Goal: Contribute content: Contribute content

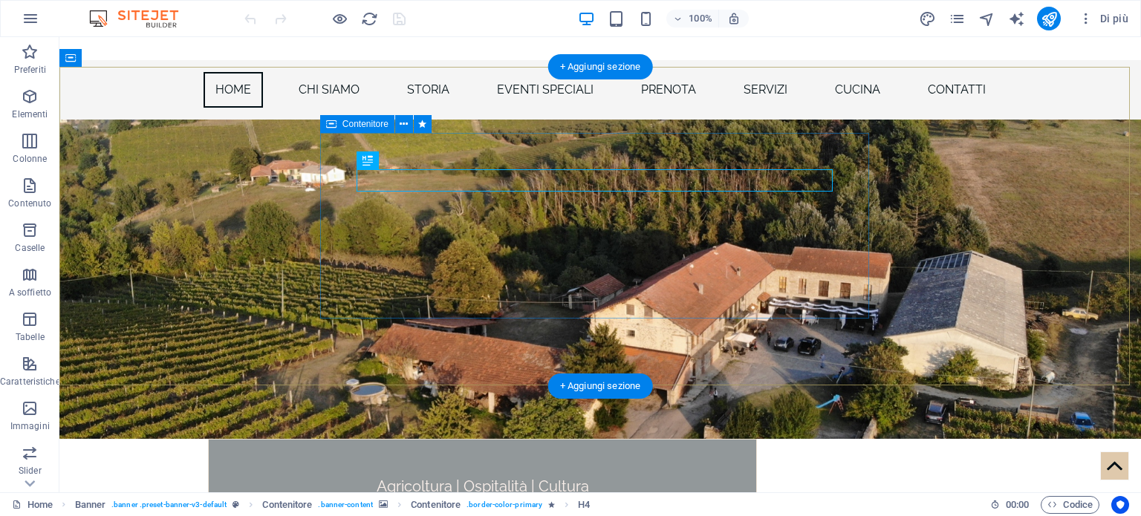
scroll to position [74, 0]
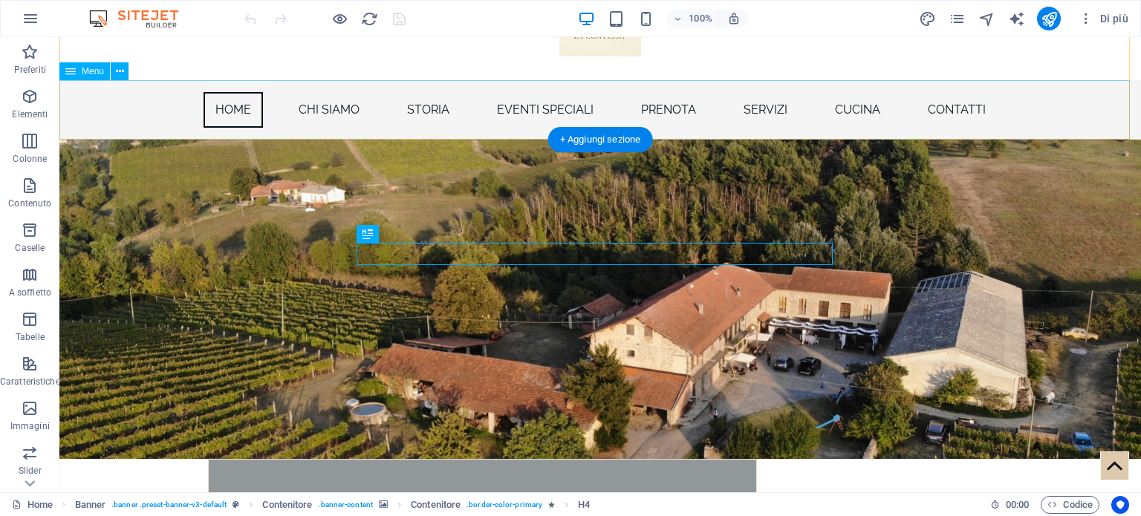
click at [758, 111] on nav "Home CHI SIAMO STORIA EVENTI SPECIALI Prenota SERVIZI CUCINA Contatti" at bounding box center [599, 109] width 1081 height 59
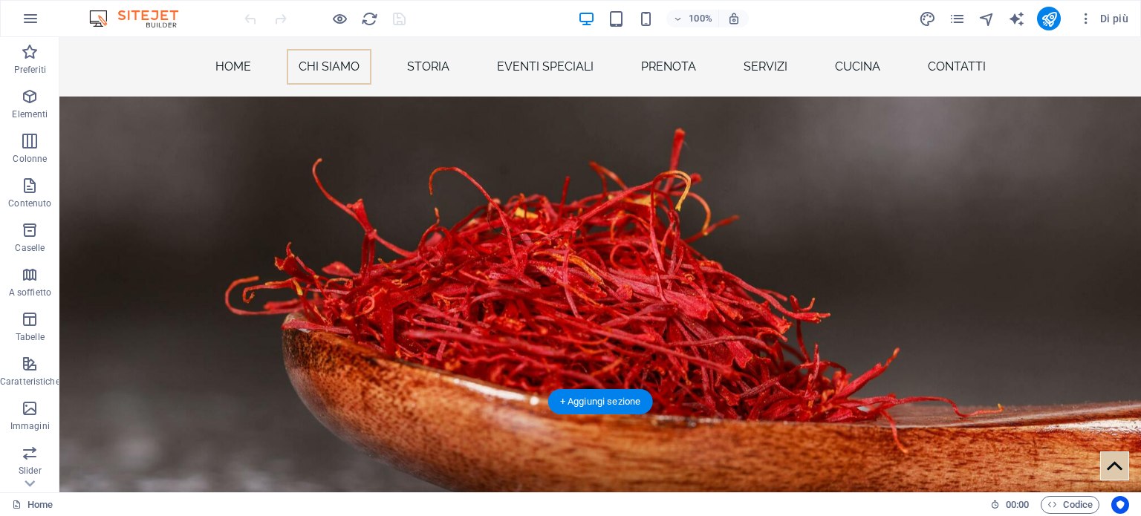
scroll to position [966, 0]
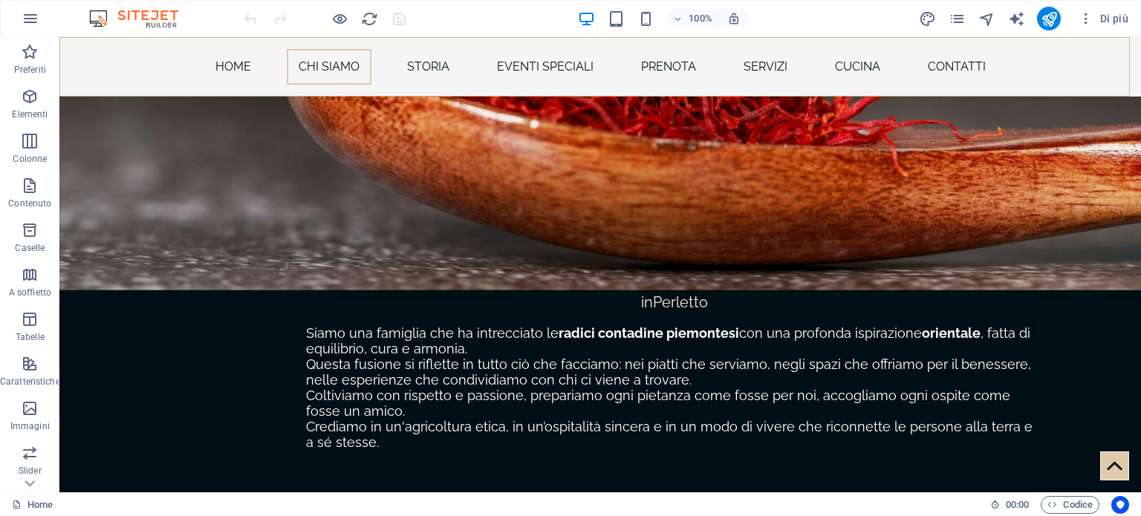
click at [752, 73] on nav "Home CHI SIAMO STORIA EVENTI SPECIALI Prenota SERVIZI CUCINA Contatti" at bounding box center [599, 66] width 1081 height 59
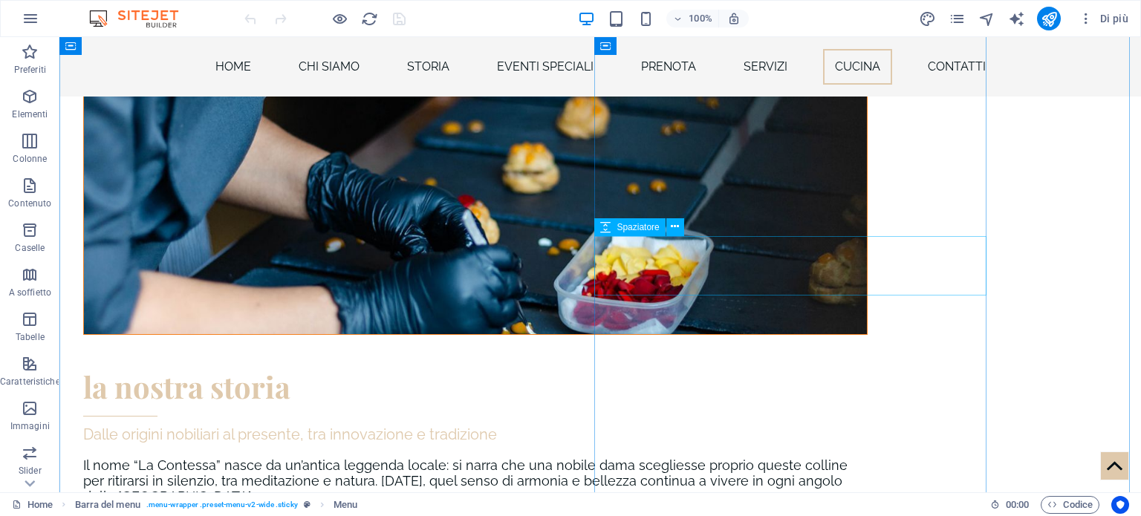
scroll to position [3714, 0]
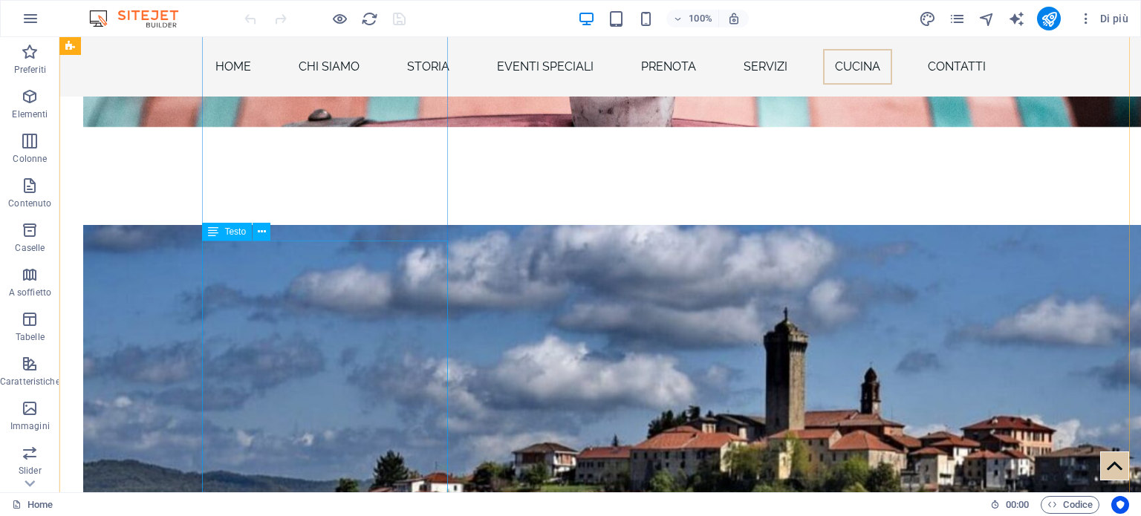
scroll to position [5125, 0]
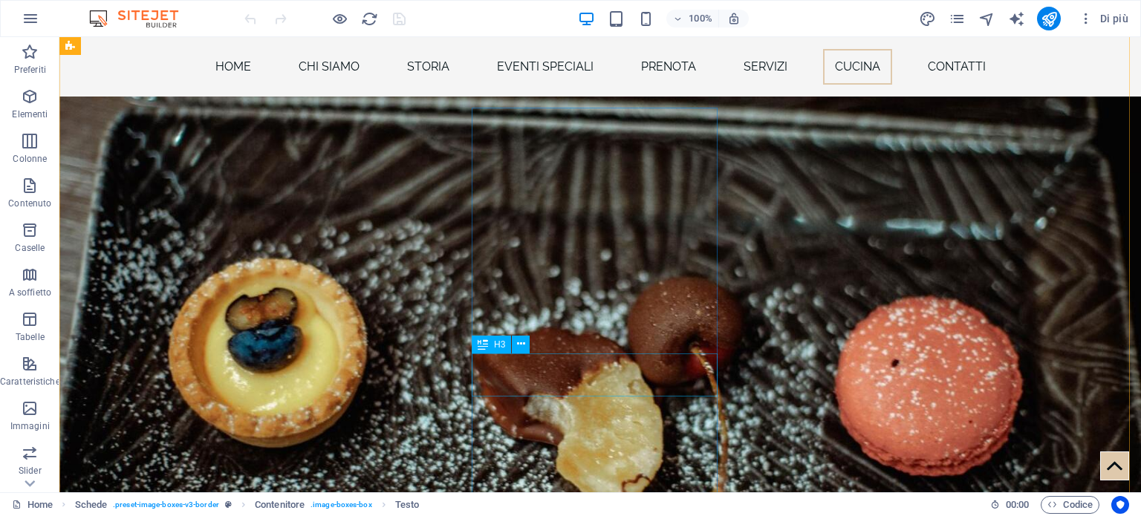
scroll to position [5868, 0]
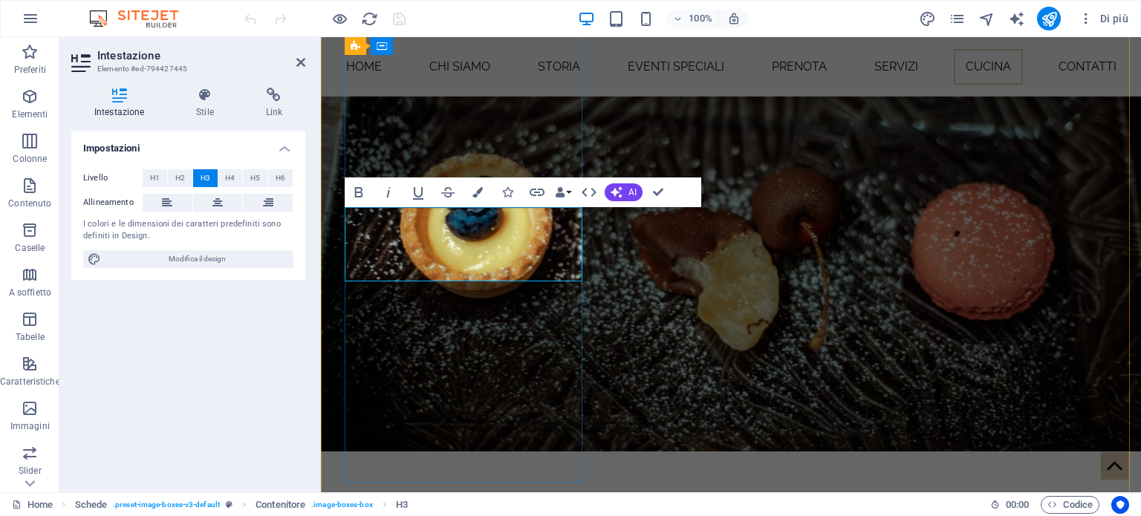
scroll to position [5926, 0]
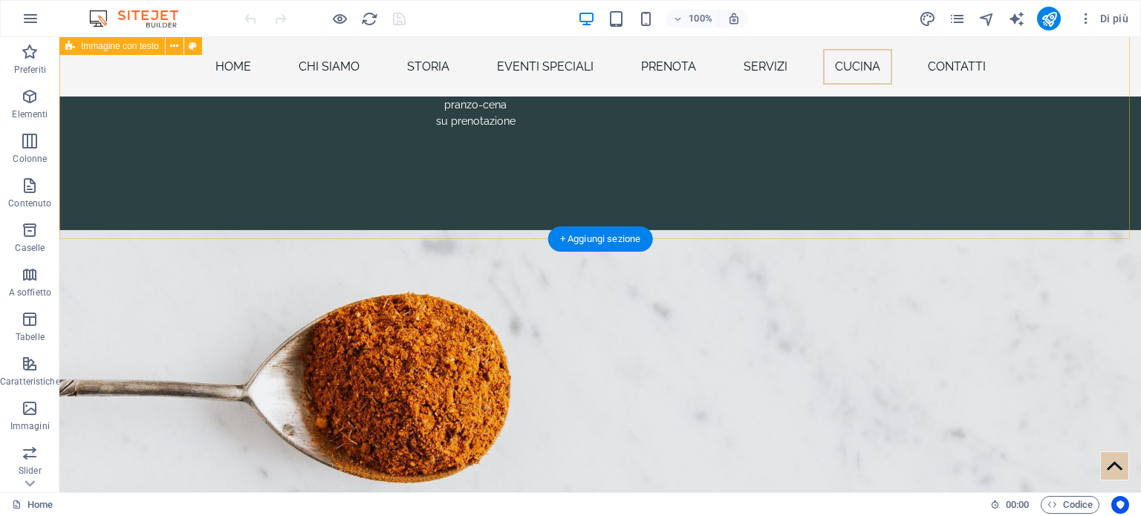
scroll to position [7035, 0]
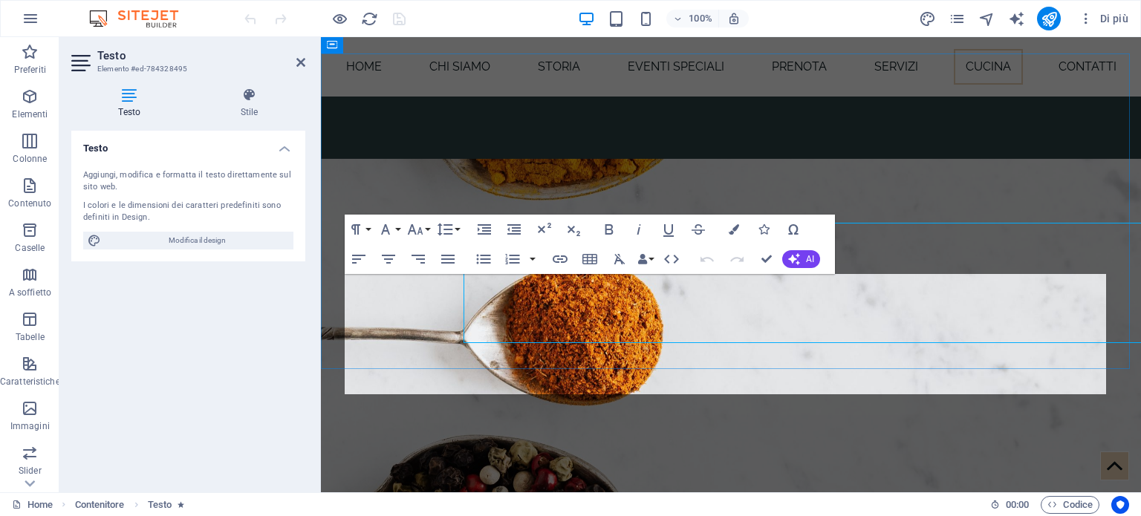
scroll to position [7086, 0]
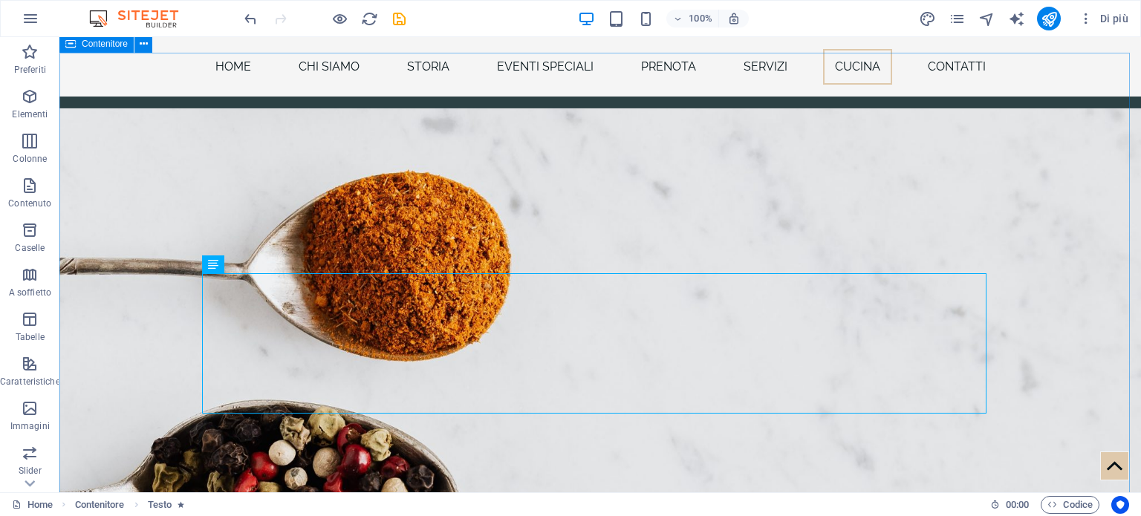
scroll to position [7035, 0]
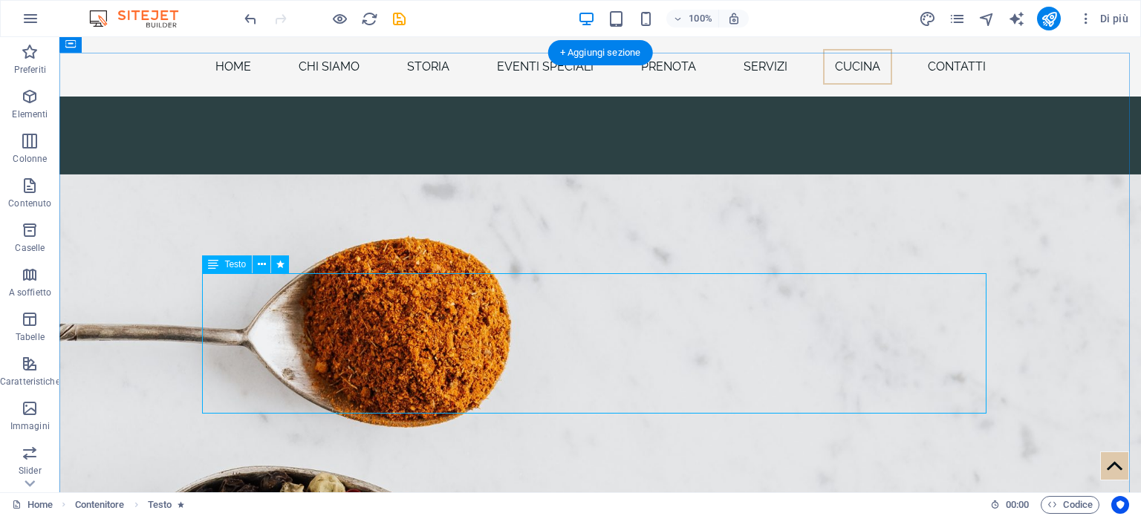
scroll to position [7087, 0]
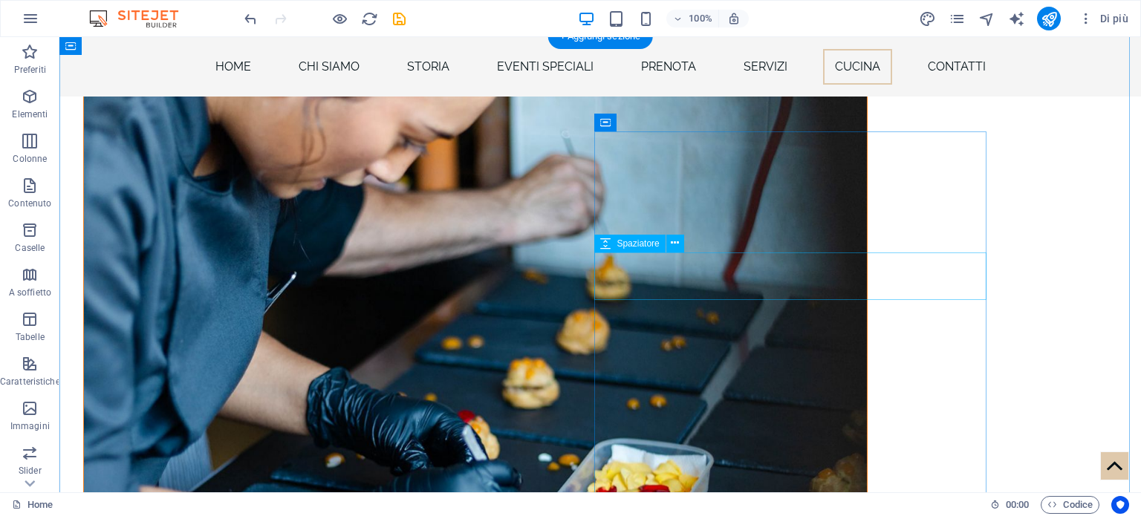
scroll to position [3397, 0]
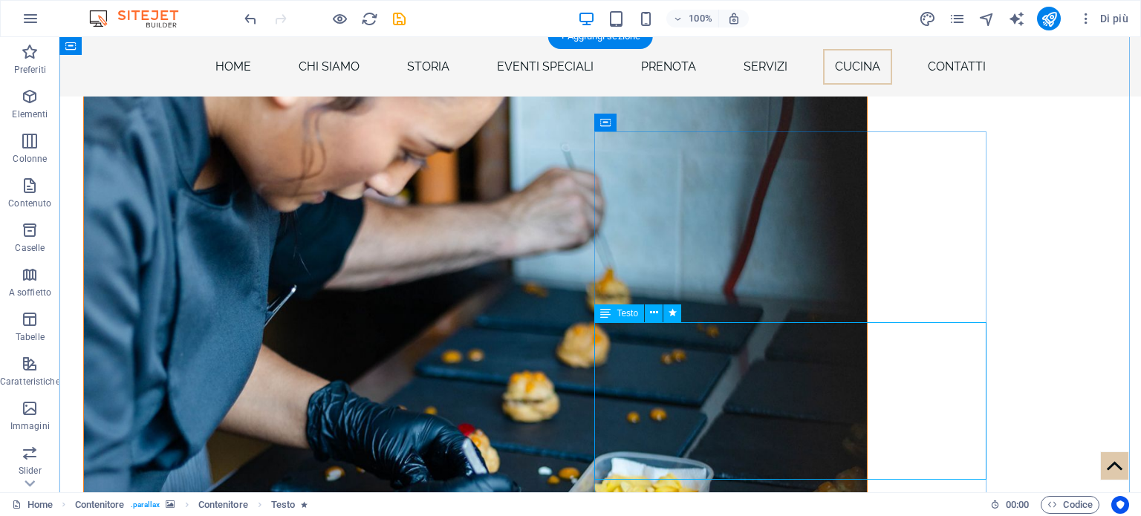
scroll to position [3471, 0]
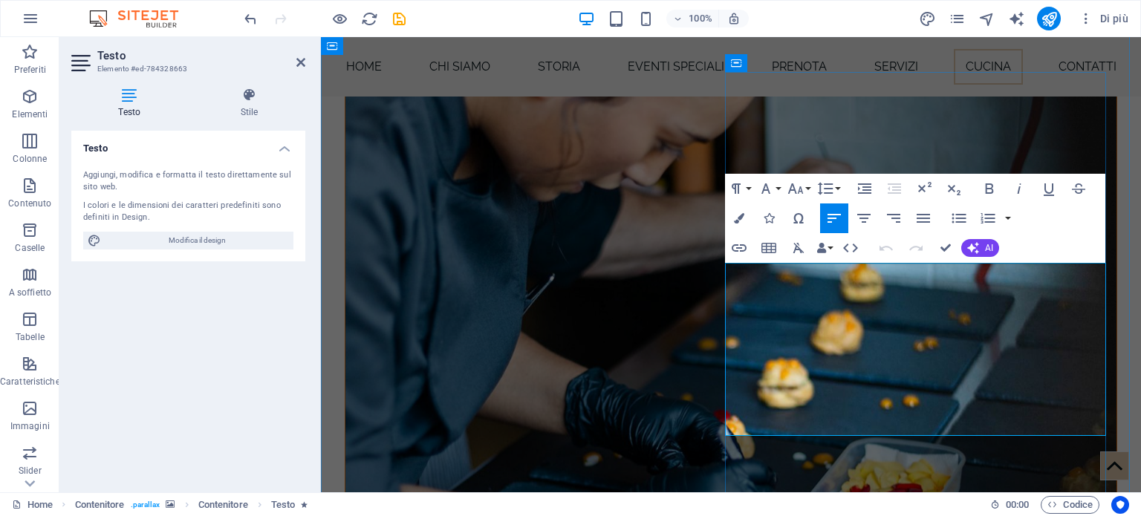
scroll to position [3619, 0]
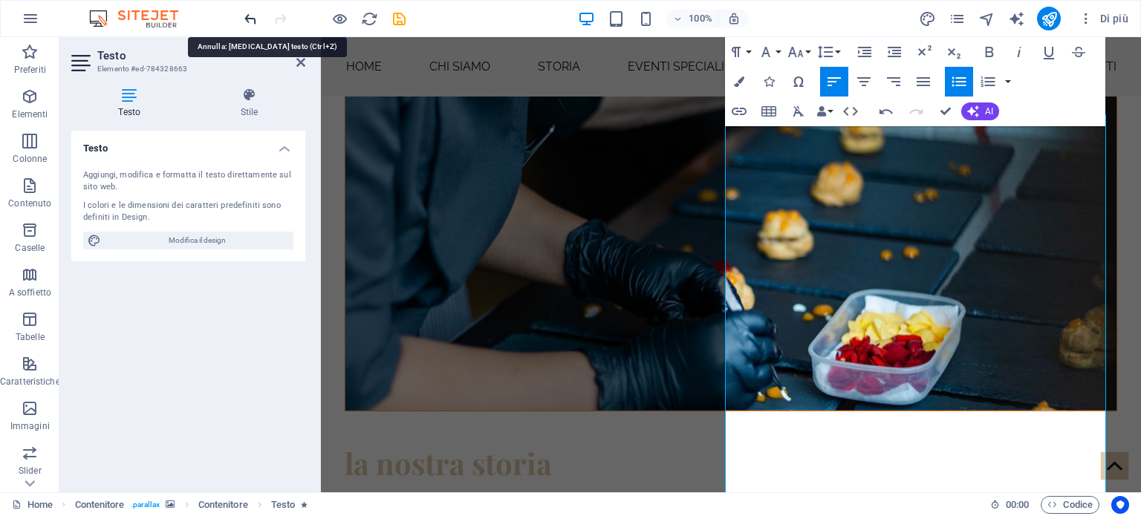
click at [247, 18] on icon "undo" at bounding box center [250, 18] width 17 height 17
click at [242, 23] on icon "undo" at bounding box center [250, 18] width 17 height 17
click at [886, 115] on icon "button" at bounding box center [886, 112] width 18 height 18
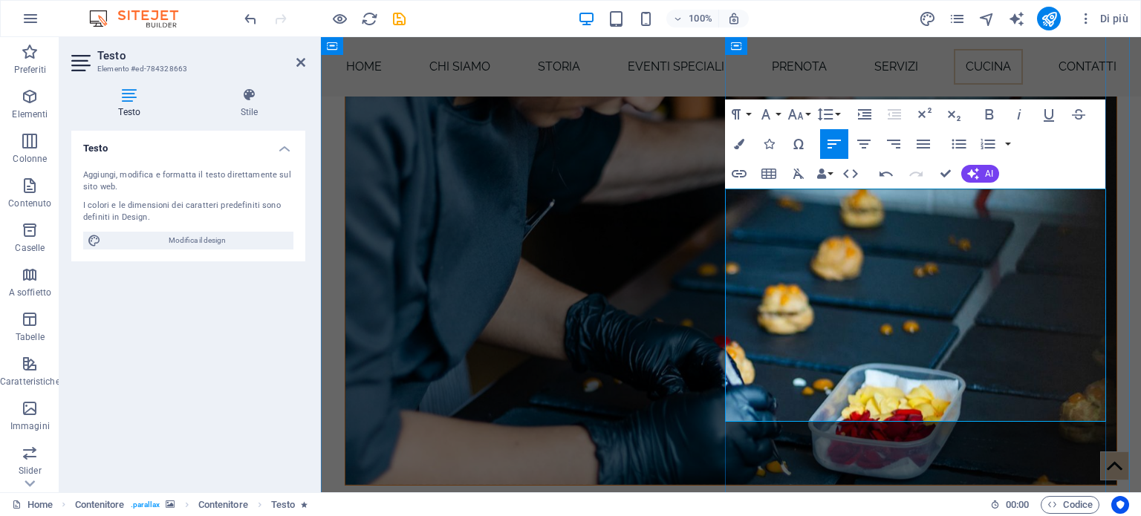
scroll to position [3471, 0]
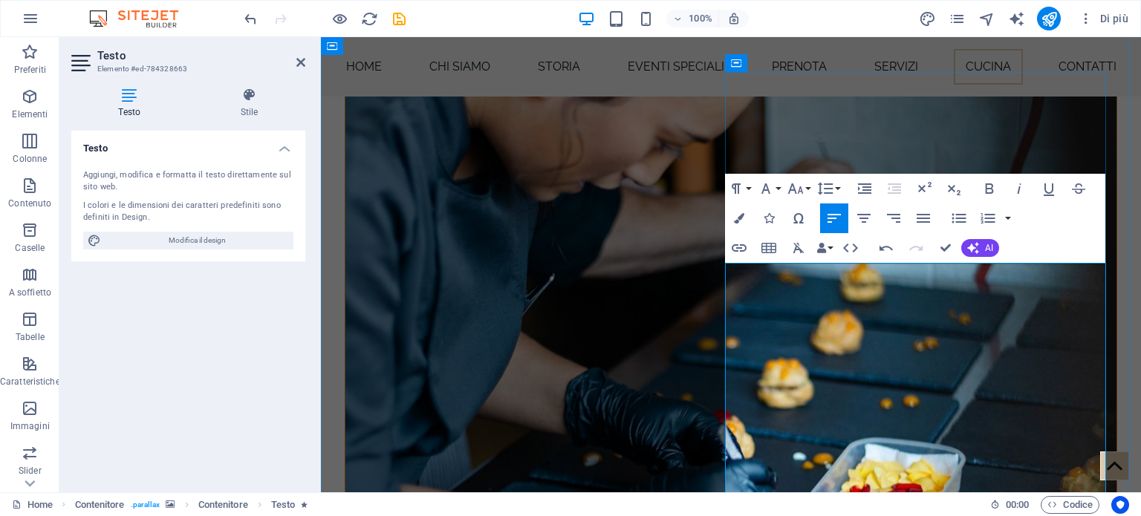
drag, startPoint x: 730, startPoint y: 273, endPoint x: 752, endPoint y: 292, distance: 29.0
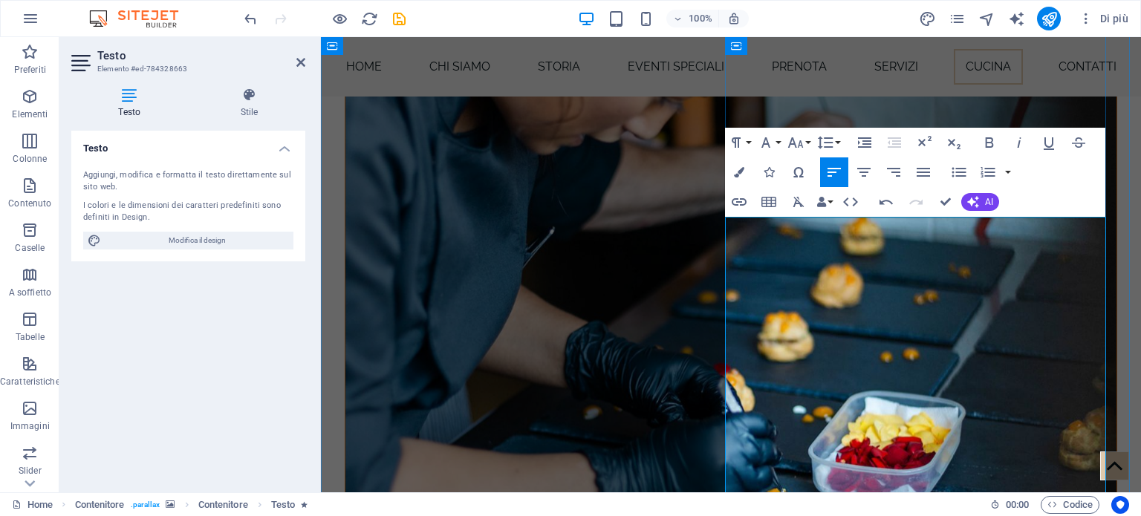
scroll to position [3533, 0]
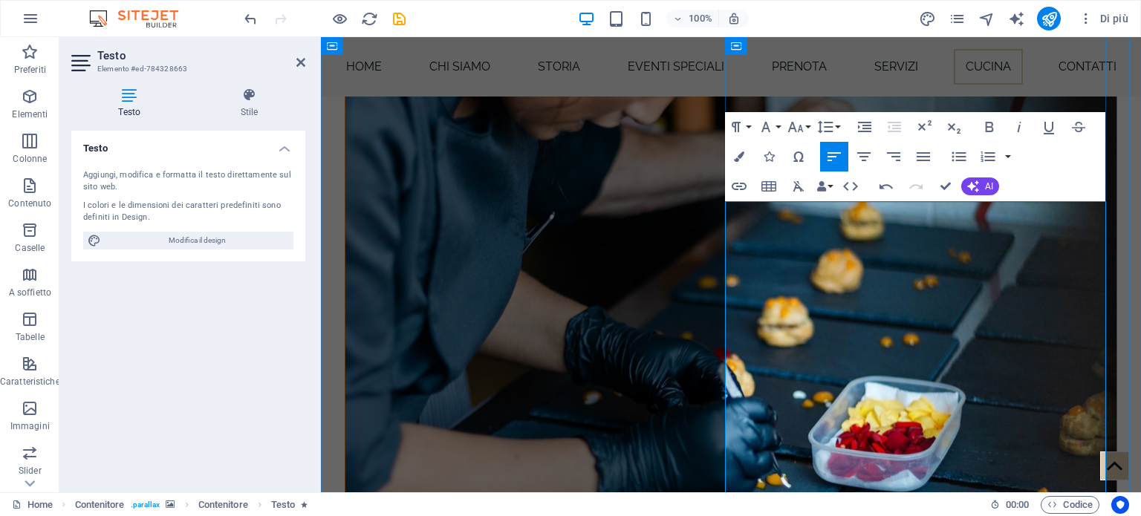
drag, startPoint x: 839, startPoint y: 209, endPoint x: 855, endPoint y: 212, distance: 16.8
drag, startPoint x: 836, startPoint y: 214, endPoint x: 978, endPoint y: 210, distance: 141.9
click at [988, 128] on icon "button" at bounding box center [989, 127] width 18 height 18
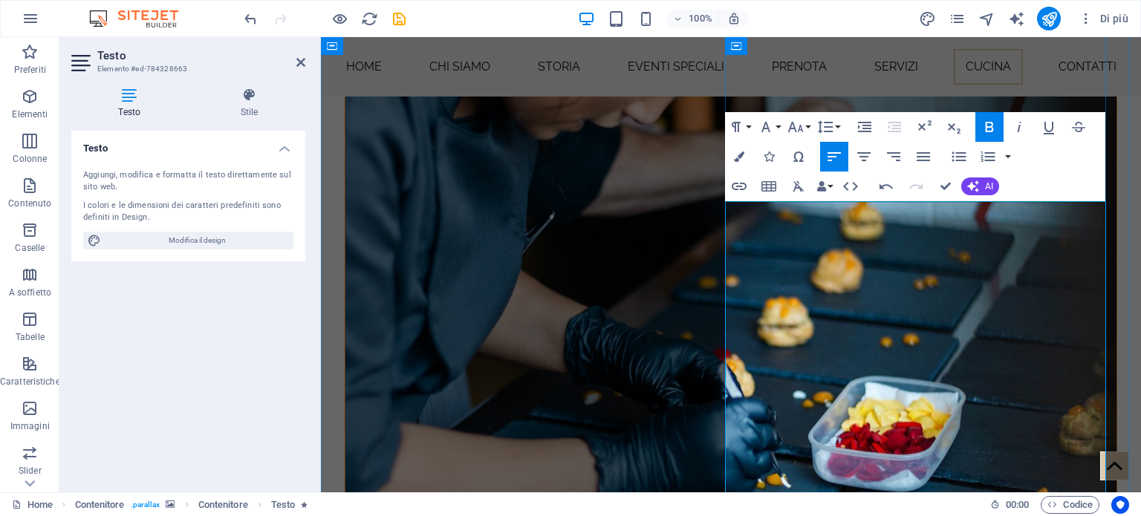
drag, startPoint x: 767, startPoint y: 237, endPoint x: 934, endPoint y: 247, distance: 166.7
drag, startPoint x: 765, startPoint y: 242, endPoint x: 1012, endPoint y: 243, distance: 246.6
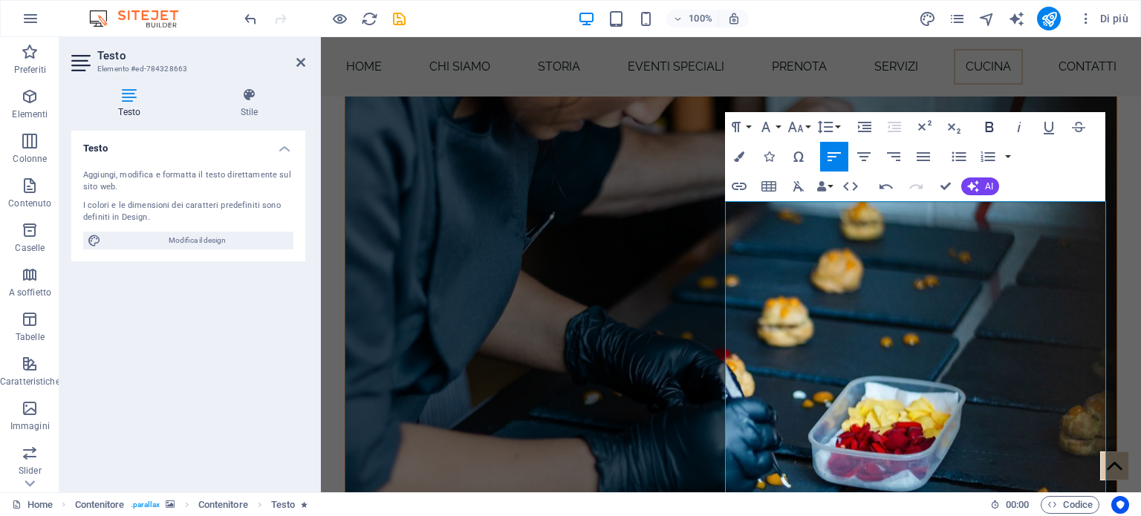
click at [985, 128] on icon "button" at bounding box center [989, 127] width 18 height 18
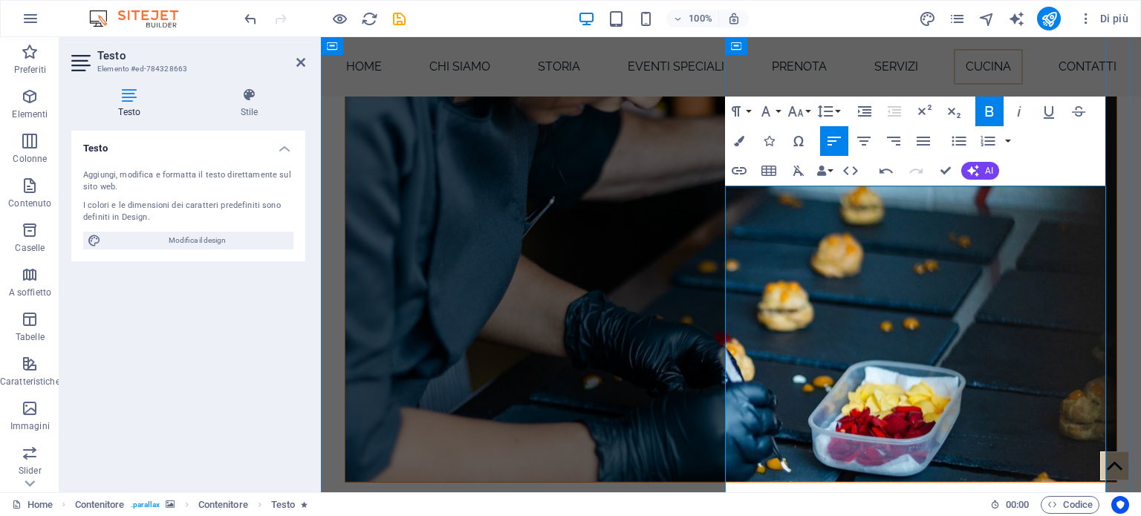
scroll to position [3564, 0]
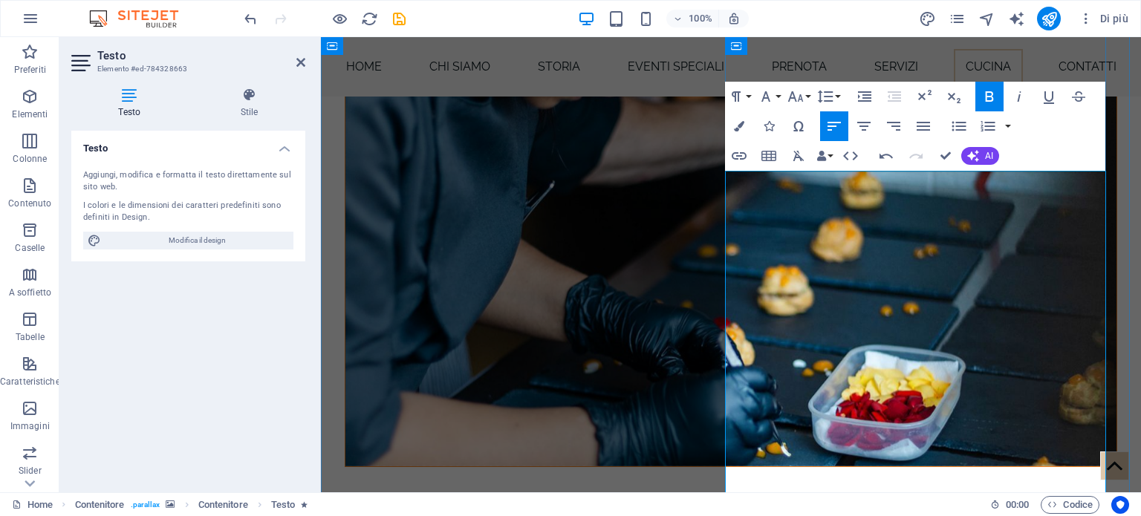
drag, startPoint x: 1019, startPoint y: 207, endPoint x: 820, endPoint y: 219, distance: 199.4
click at [989, 100] on icon "button" at bounding box center [990, 96] width 8 height 10
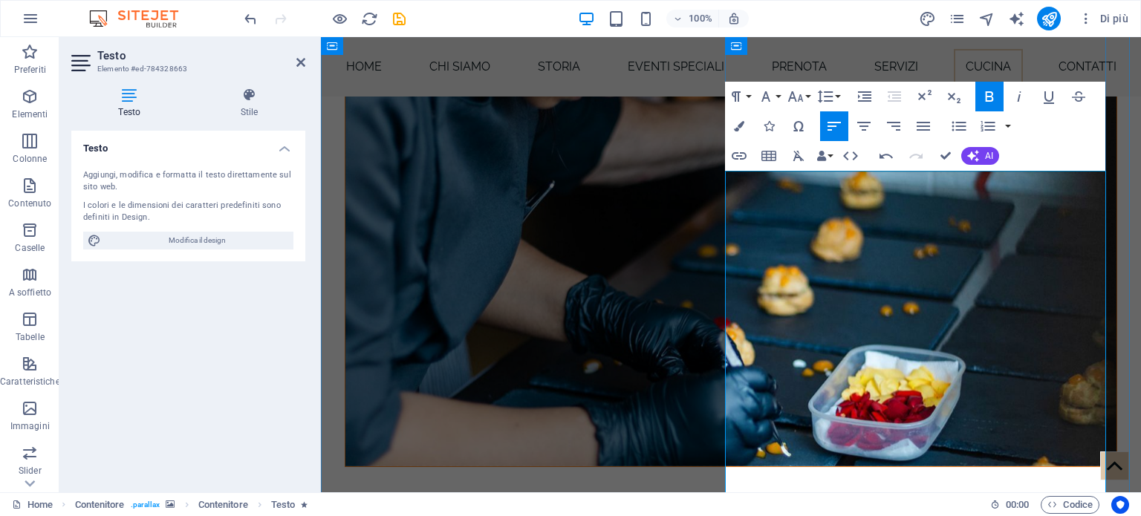
drag, startPoint x: 1015, startPoint y: 221, endPoint x: 850, endPoint y: 235, distance: 165.6
click at [984, 97] on icon "button" at bounding box center [989, 97] width 18 height 18
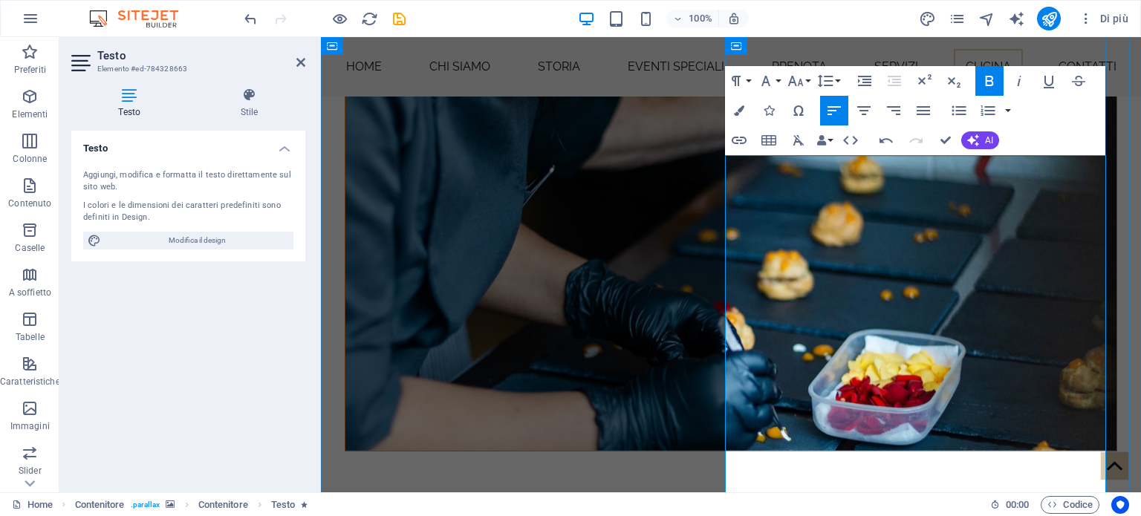
scroll to position [3595, 0]
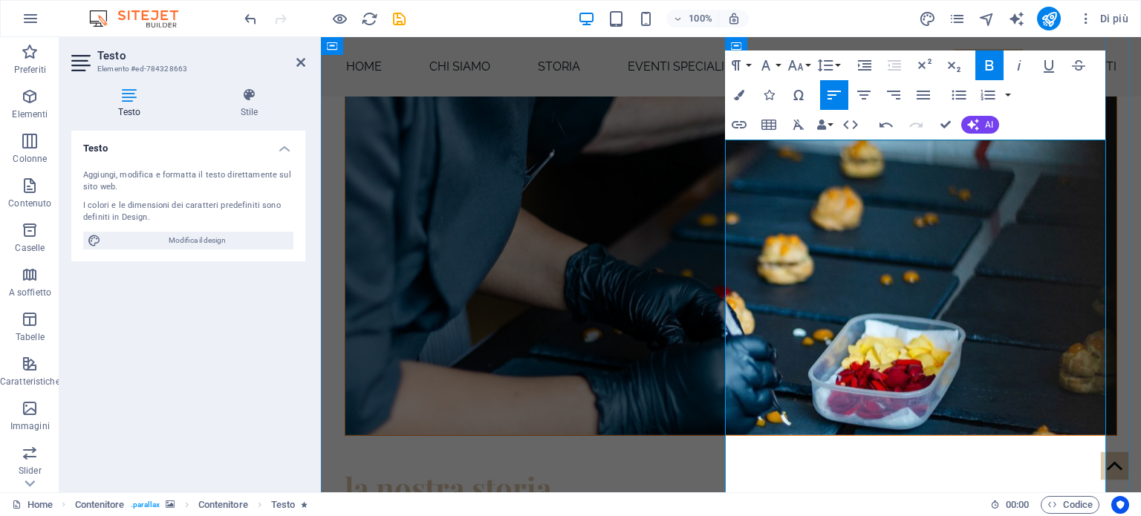
drag, startPoint x: 824, startPoint y: 243, endPoint x: 727, endPoint y: 224, distance: 98.3
drag, startPoint x: 990, startPoint y: 59, endPoint x: 946, endPoint y: 133, distance: 85.6
click at [989, 62] on icon "button" at bounding box center [989, 65] width 18 height 18
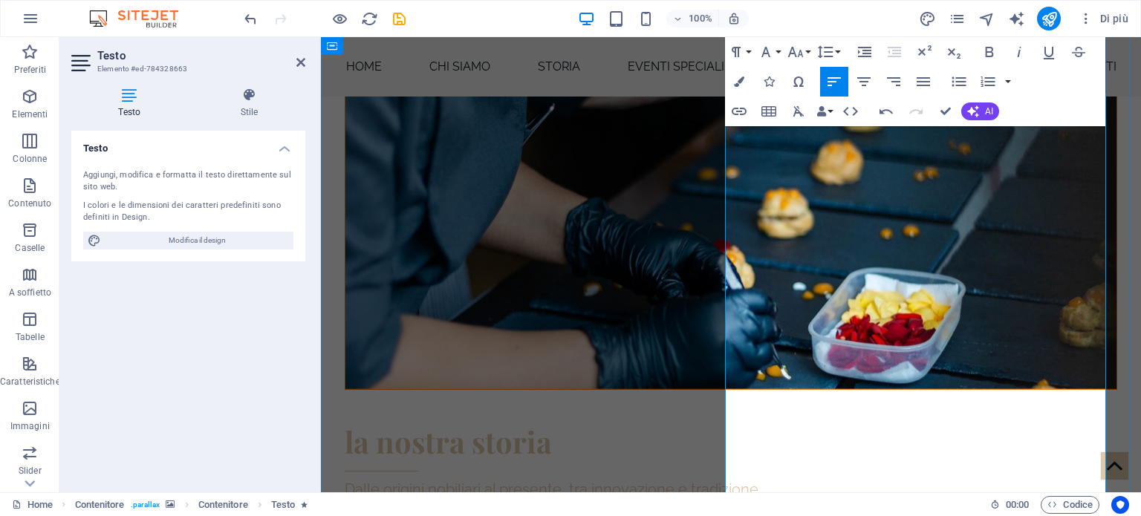
scroll to position [3657, 0]
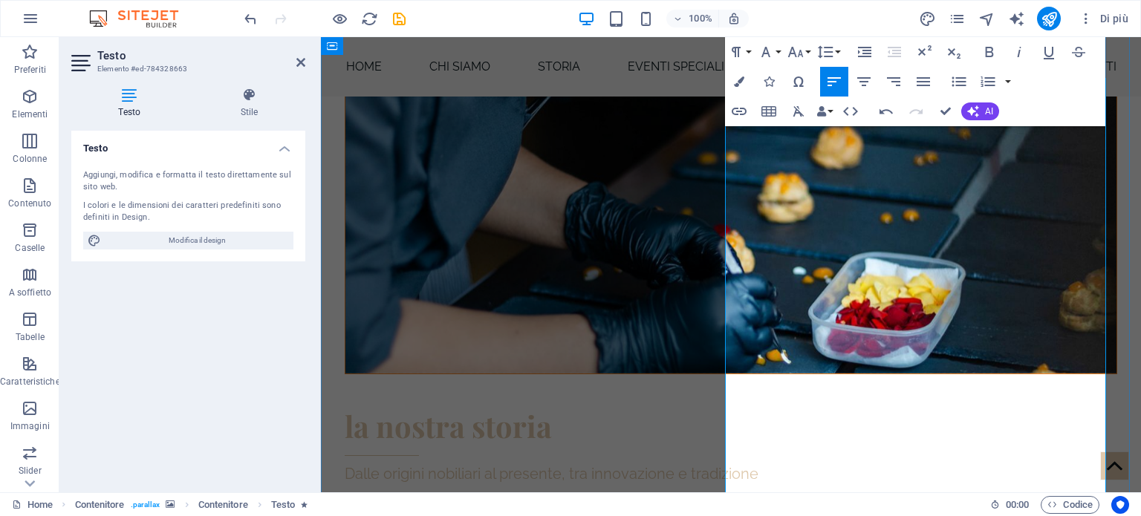
drag, startPoint x: 804, startPoint y: 166, endPoint x: 902, endPoint y: 161, distance: 98.1
click at [981, 56] on icon "button" at bounding box center [989, 52] width 18 height 18
drag, startPoint x: 736, startPoint y: 186, endPoint x: 795, endPoint y: 180, distance: 58.9
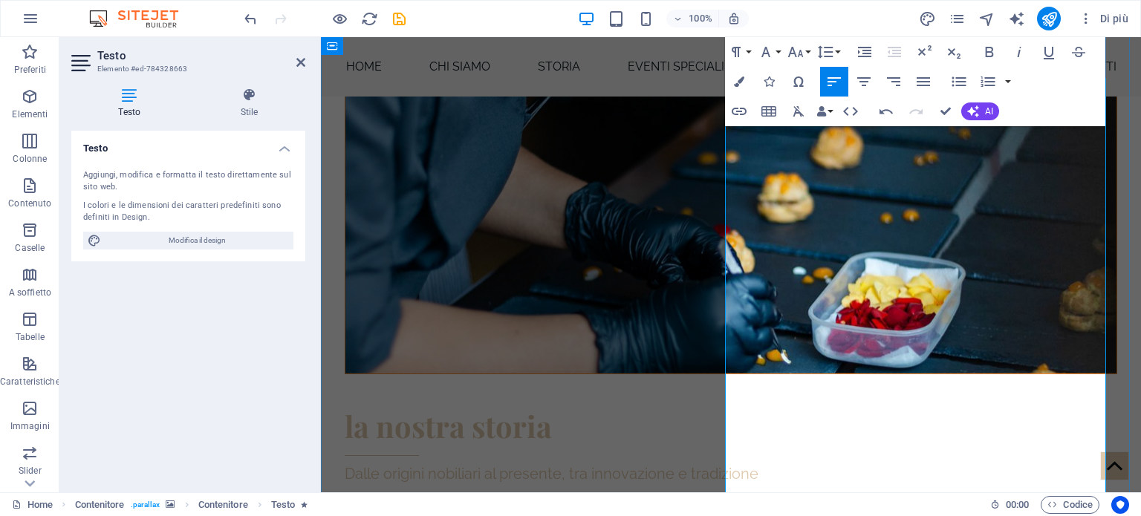
drag, startPoint x: 737, startPoint y: 176, endPoint x: 823, endPoint y: 183, distance: 86.5
click at [990, 54] on icon "button" at bounding box center [989, 52] width 18 height 18
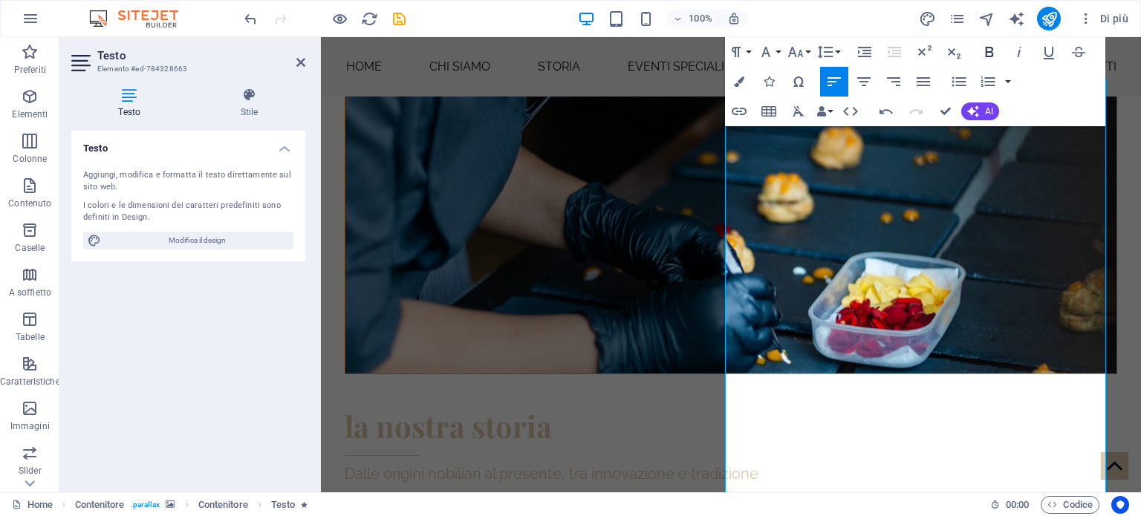
click at [1003, 42] on button "Bold" at bounding box center [989, 52] width 28 height 30
click at [995, 50] on icon "button" at bounding box center [989, 52] width 18 height 18
click at [985, 47] on icon "button" at bounding box center [989, 52] width 18 height 18
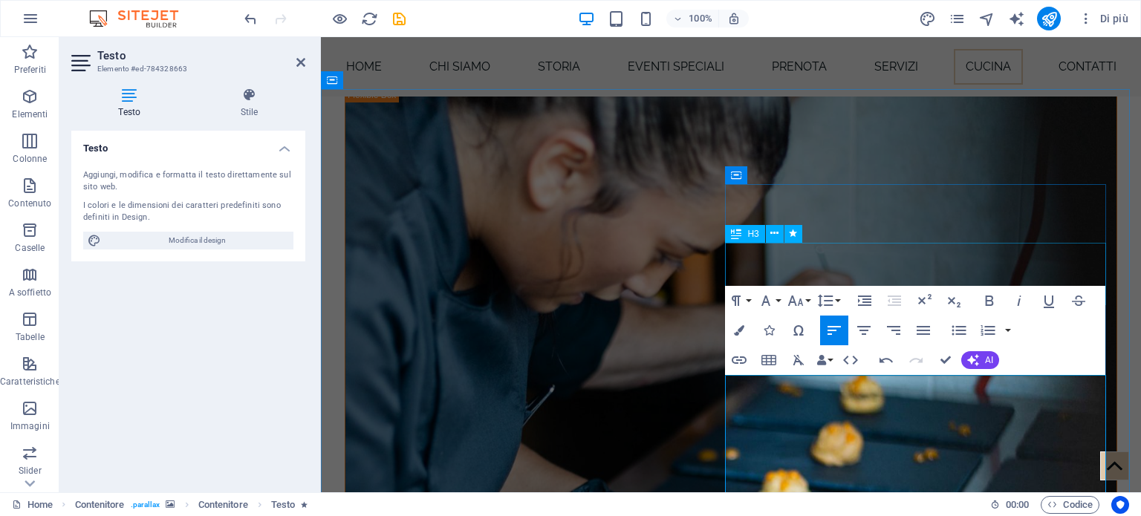
scroll to position [3508, 0]
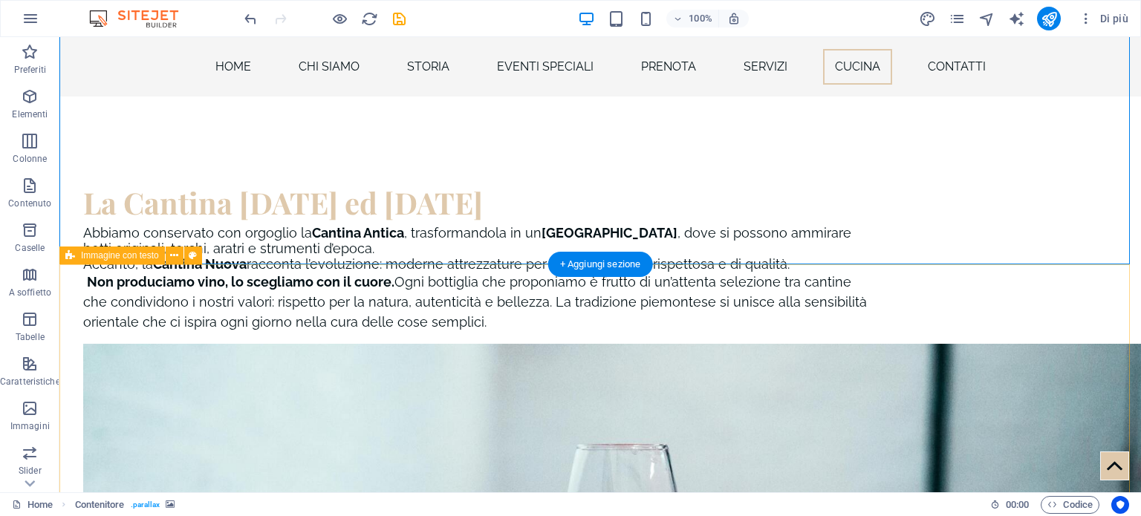
scroll to position [4474, 0]
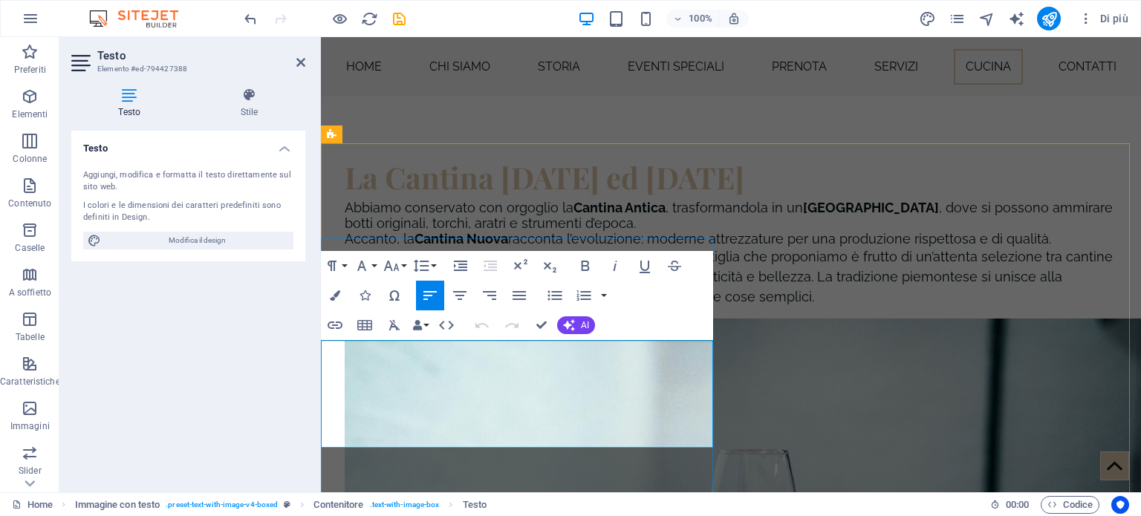
scroll to position [4548, 0]
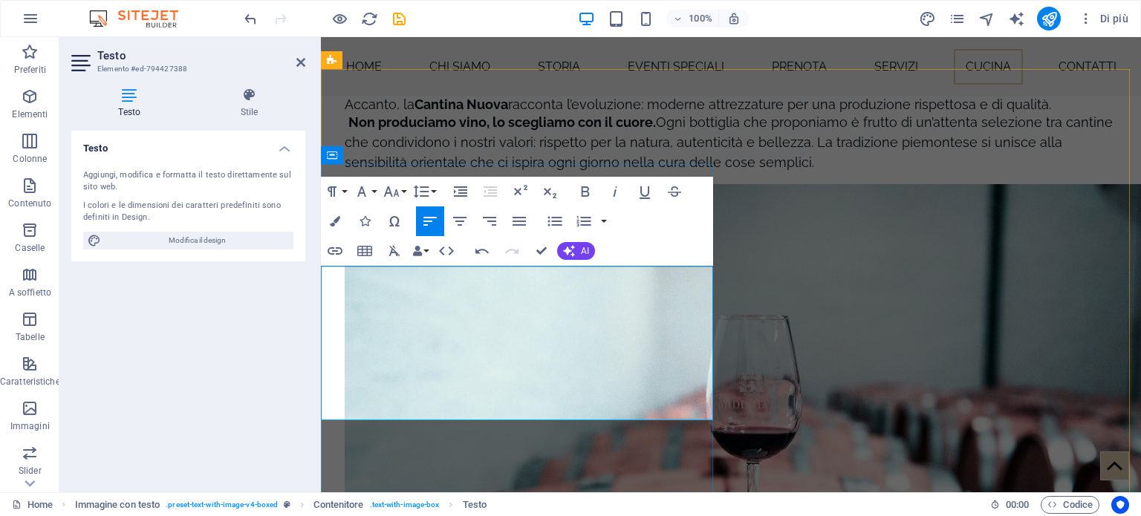
scroll to position [4622, 0]
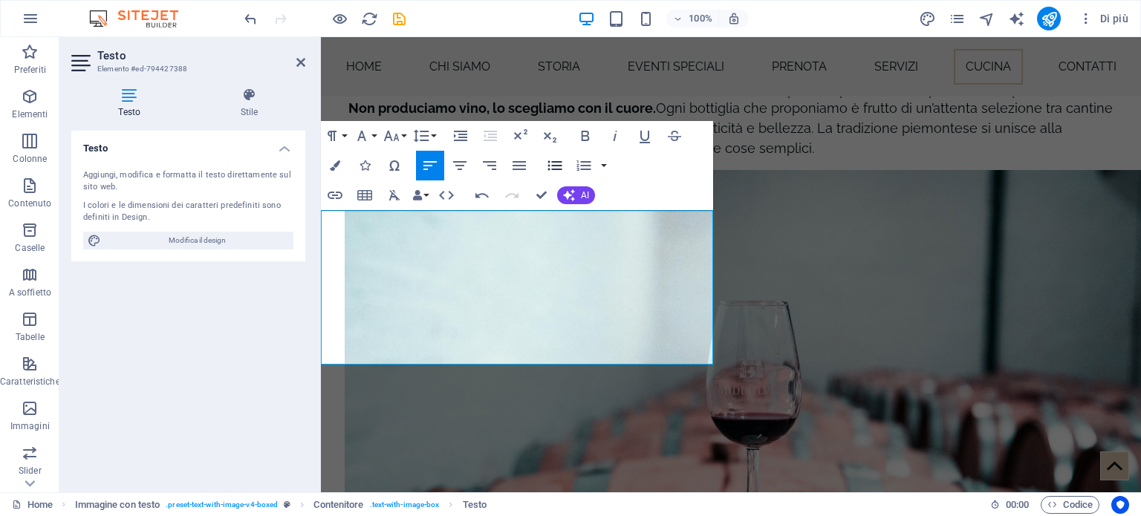
click at [559, 161] on icon "button" at bounding box center [555, 166] width 18 height 18
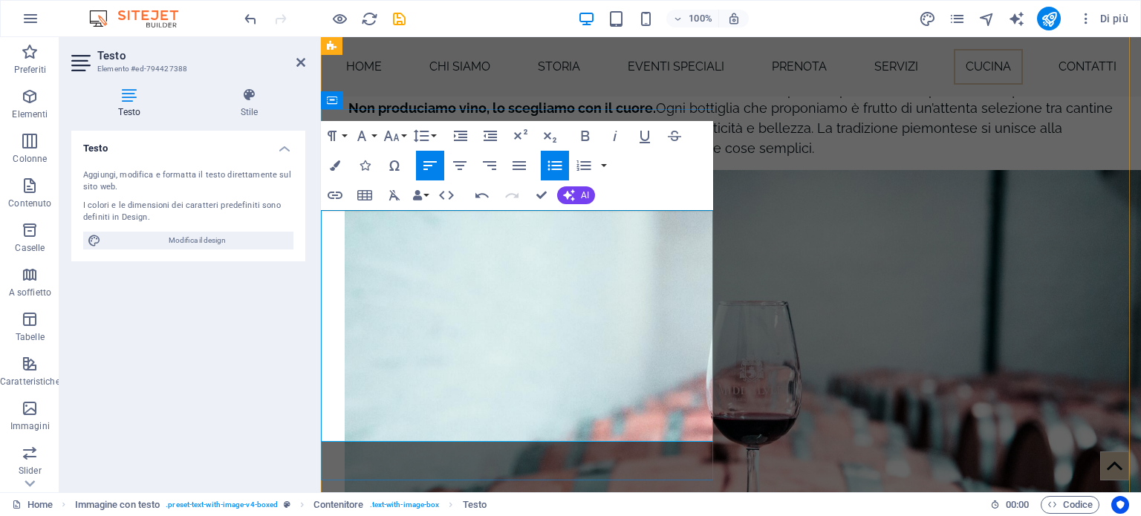
drag, startPoint x: 345, startPoint y: 357, endPoint x: 552, endPoint y: 351, distance: 207.3
click at [579, 135] on icon "button" at bounding box center [585, 136] width 18 height 18
drag, startPoint x: 347, startPoint y: 391, endPoint x: 536, endPoint y: 388, distance: 188.7
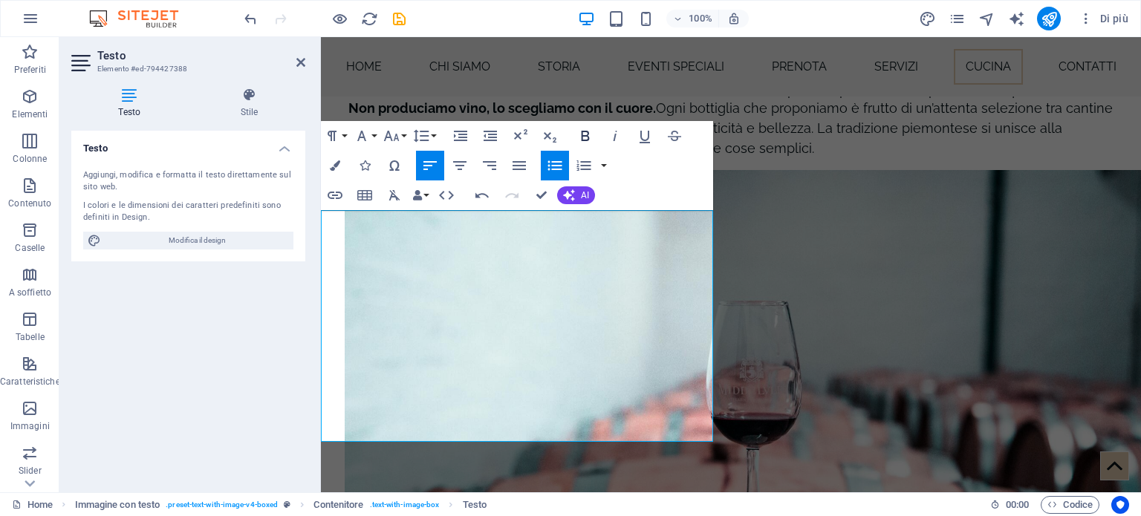
click at [589, 134] on icon "button" at bounding box center [585, 136] width 18 height 18
drag, startPoint x: 345, startPoint y: 418, endPoint x: 537, endPoint y: 415, distance: 192.4
click at [581, 137] on icon "button" at bounding box center [585, 136] width 18 height 18
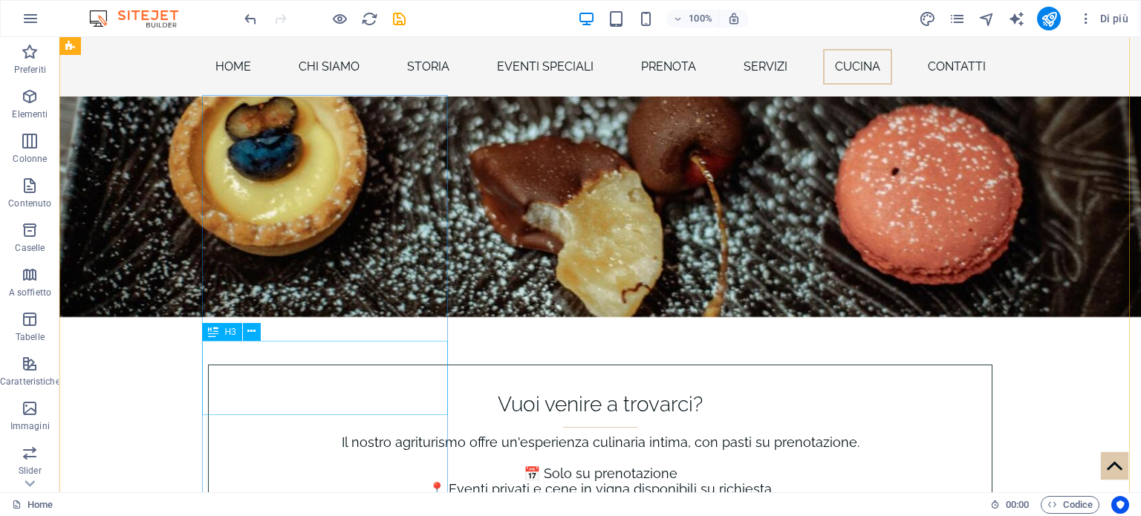
scroll to position [6061, 0]
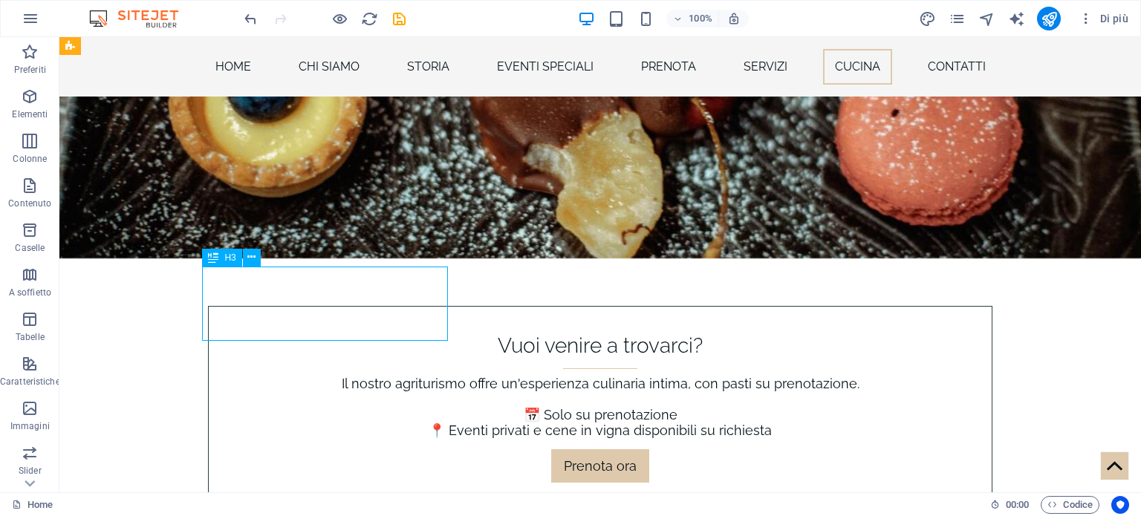
scroll to position [6120, 0]
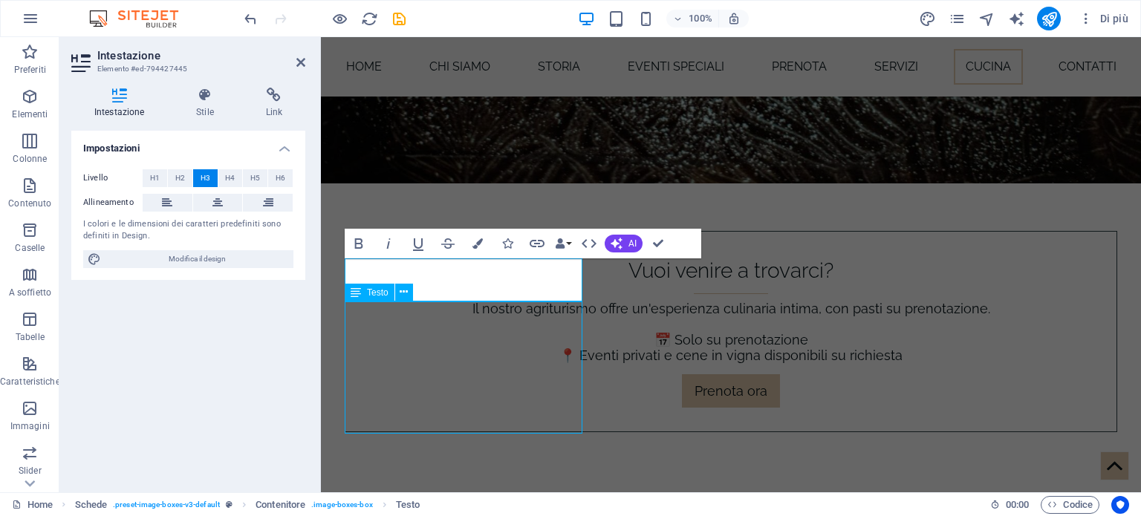
scroll to position [6061, 0]
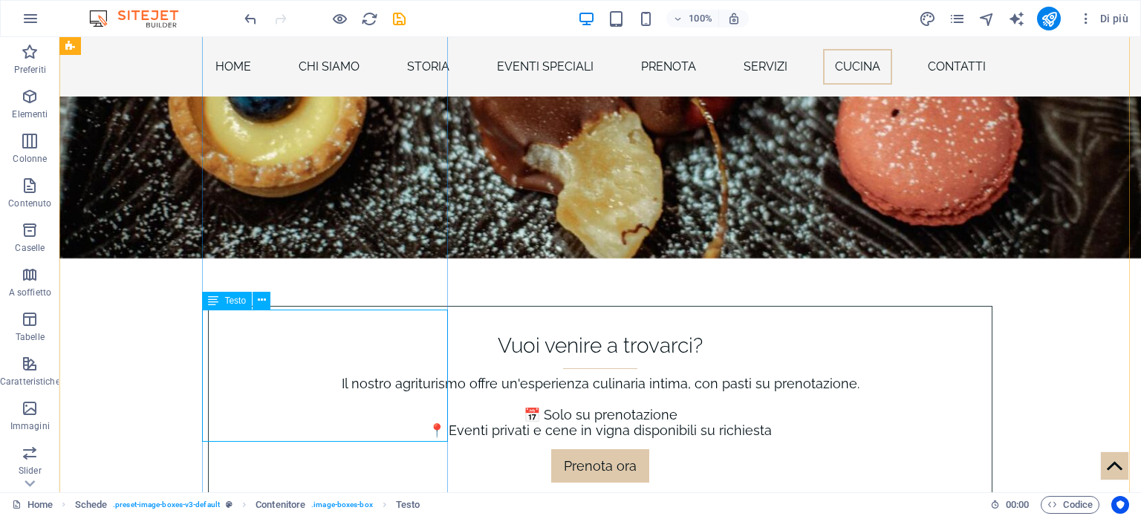
scroll to position [6120, 0]
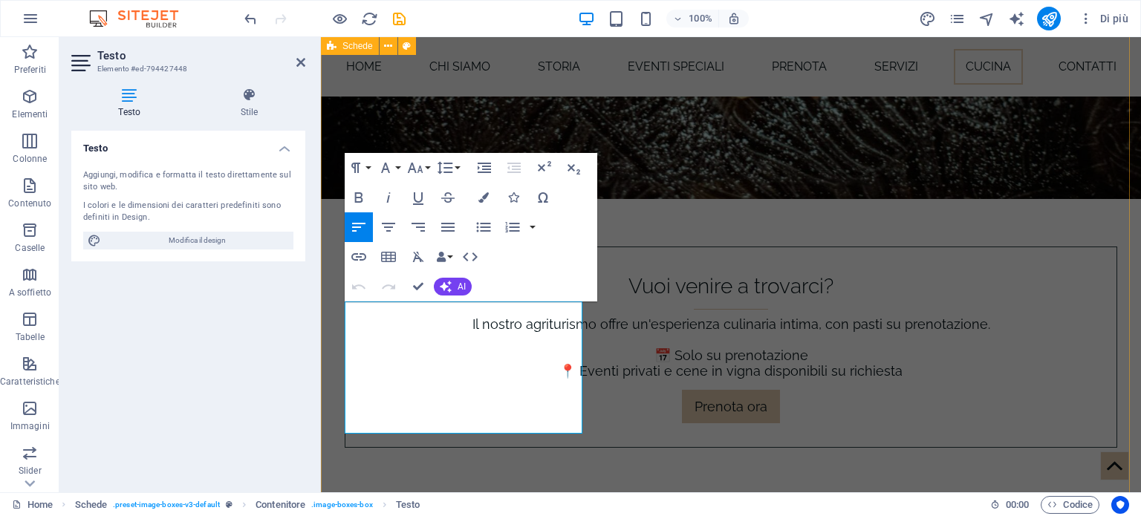
drag, startPoint x: 521, startPoint y: 370, endPoint x: 342, endPoint y: 318, distance: 186.4
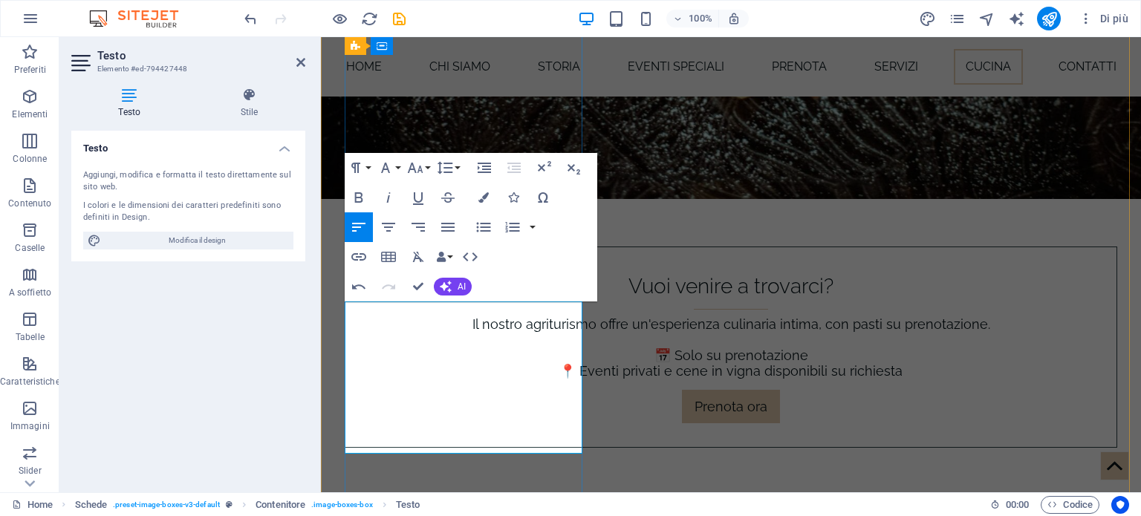
drag, startPoint x: 357, startPoint y: 350, endPoint x: 482, endPoint y: 374, distance: 127.0
click at [362, 201] on icon "button" at bounding box center [359, 198] width 18 height 18
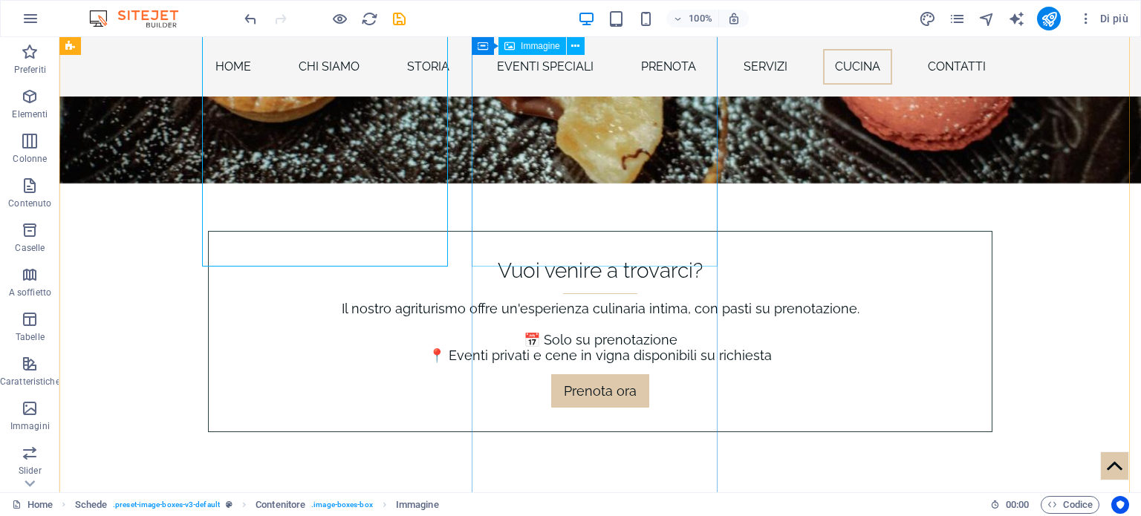
scroll to position [6061, 0]
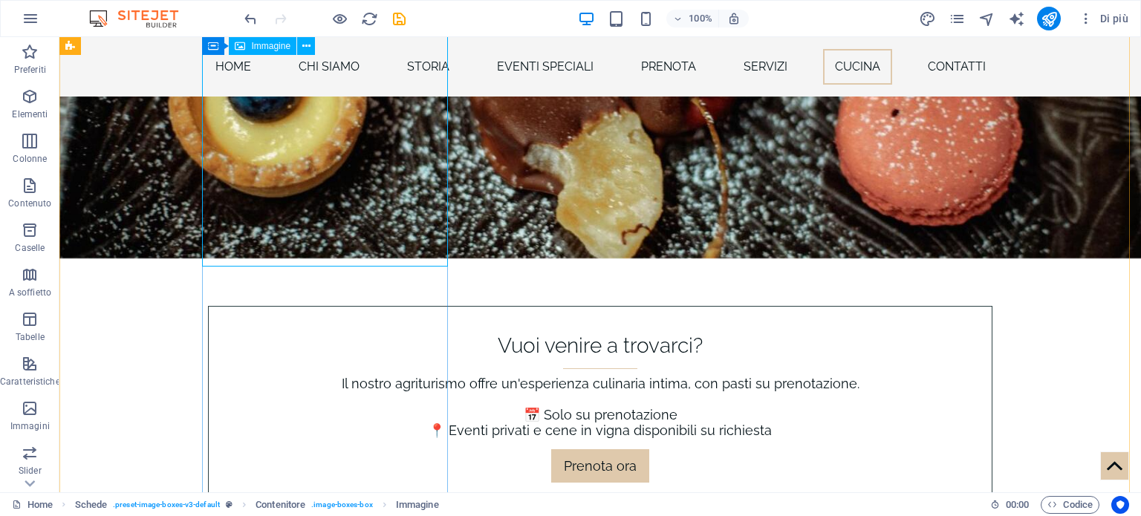
select select "px"
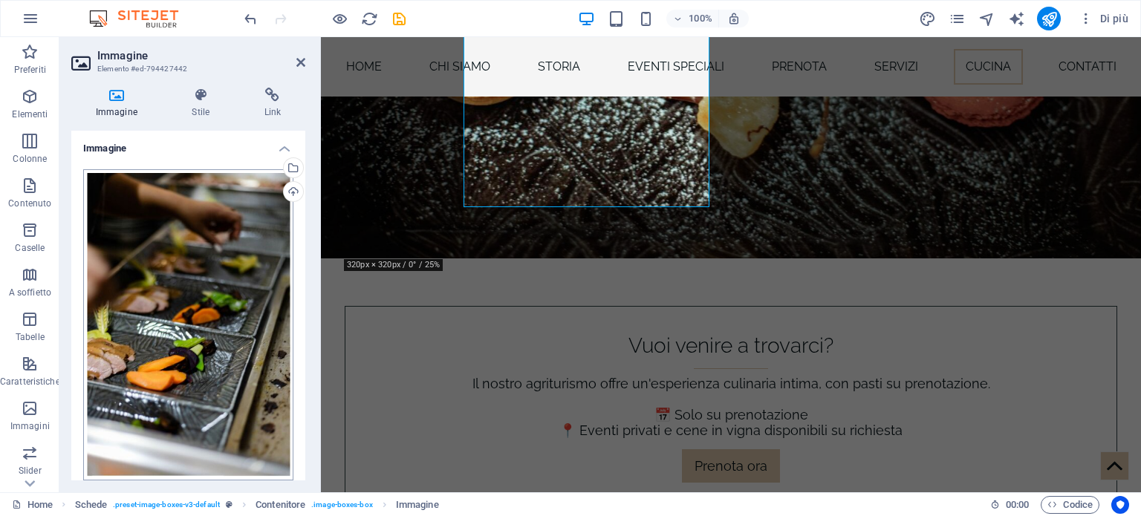
scroll to position [6120, 0]
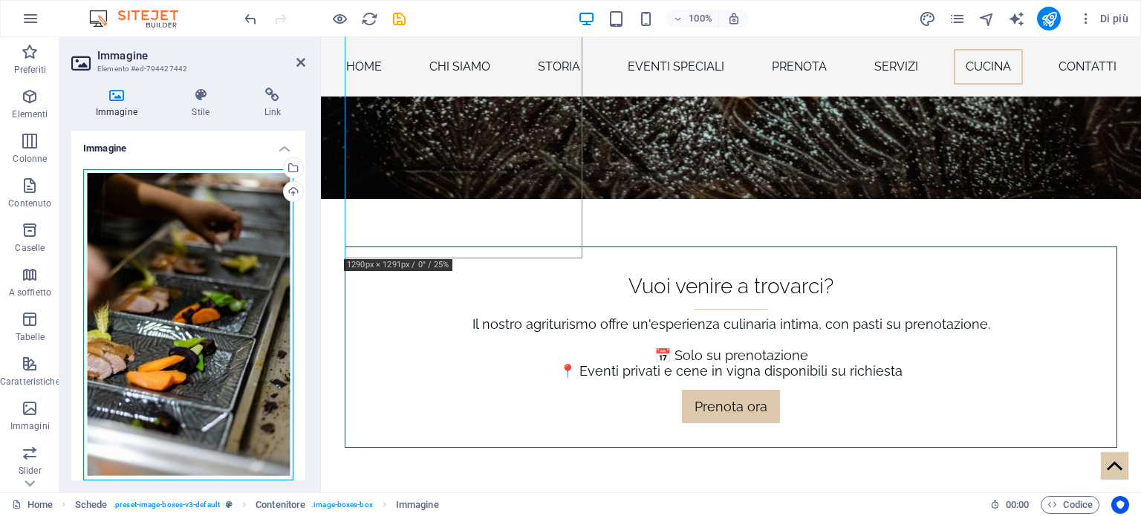
click at [231, 255] on div "Trascina qui i file, fai clic per sceglierli o selezionali da File o dalle nost…" at bounding box center [188, 325] width 210 height 312
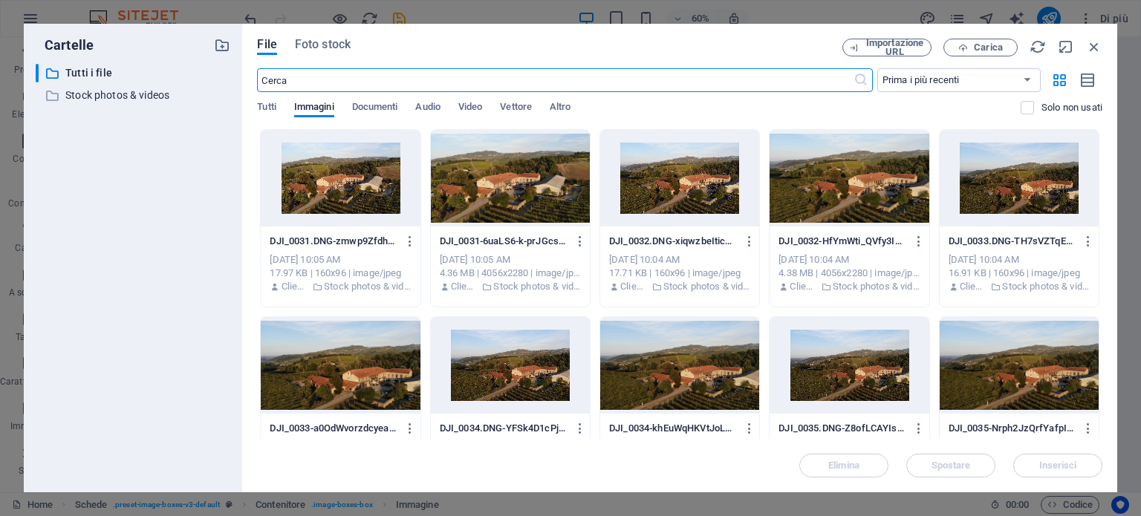
scroll to position [6399, 0]
click at [972, 47] on span "Carica" at bounding box center [980, 48] width 61 height 10
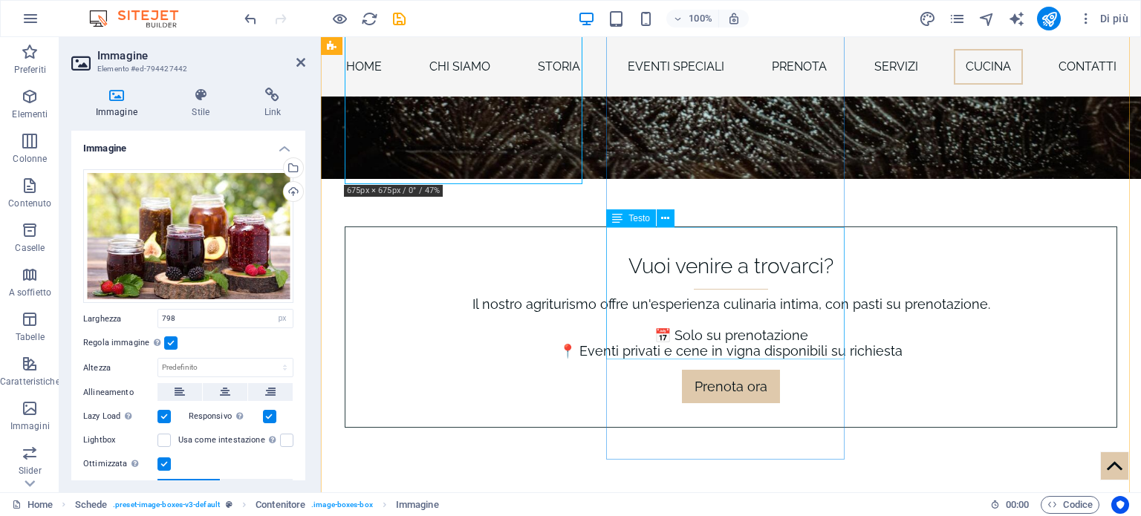
scroll to position [6120, 0]
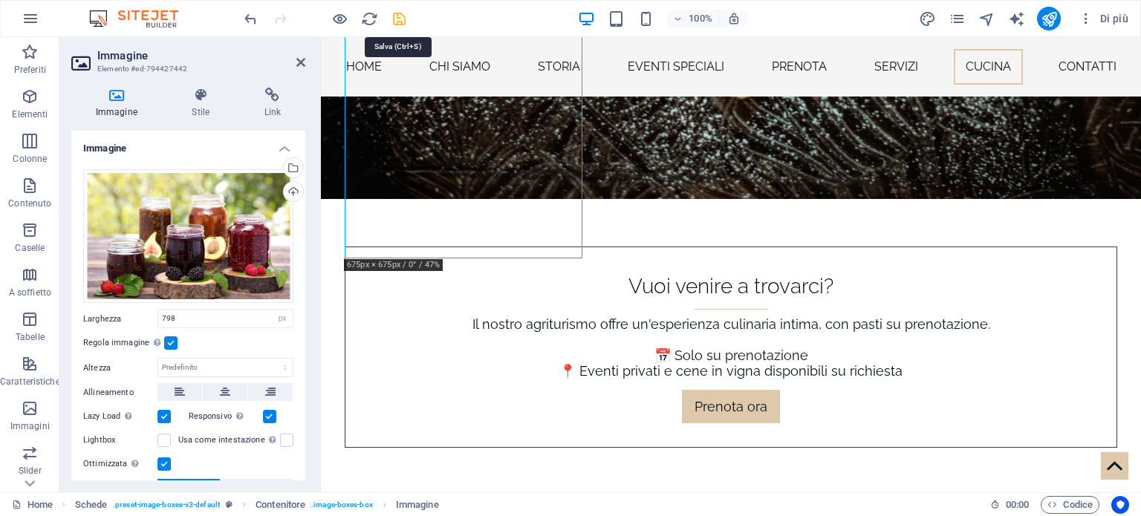
drag, startPoint x: 397, startPoint y: 12, endPoint x: 389, endPoint y: 39, distance: 28.5
click at [397, 12] on icon "save" at bounding box center [399, 18] width 17 height 17
checkbox input "false"
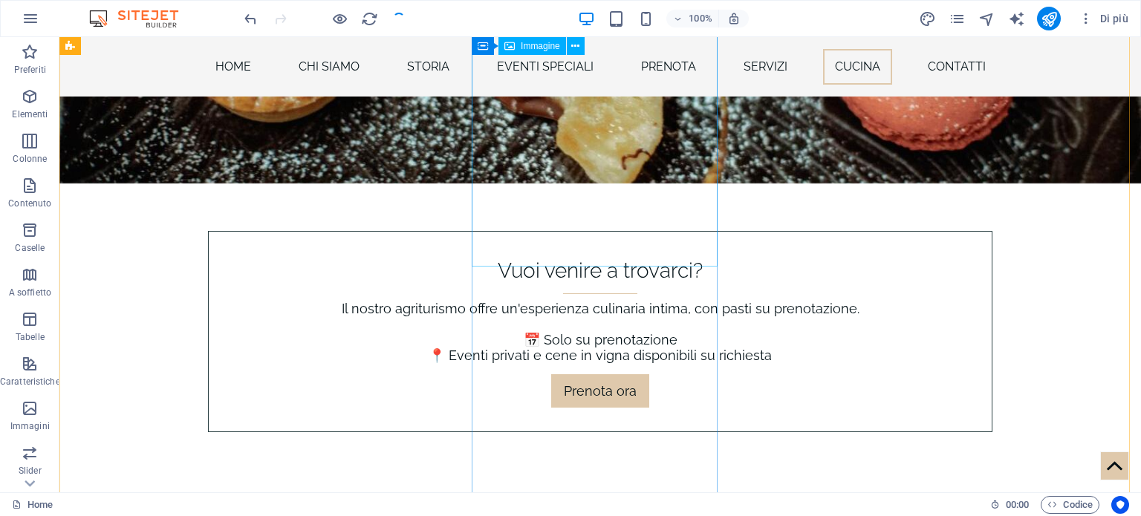
scroll to position [6061, 0]
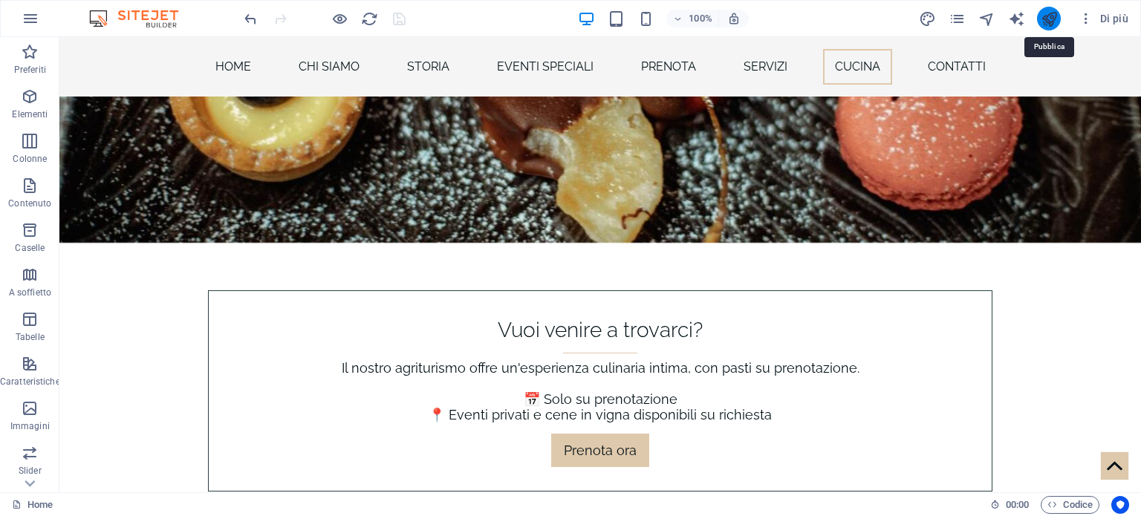
click at [1052, 20] on icon "publish" at bounding box center [1049, 18] width 17 height 17
